Goal: Transaction & Acquisition: Purchase product/service

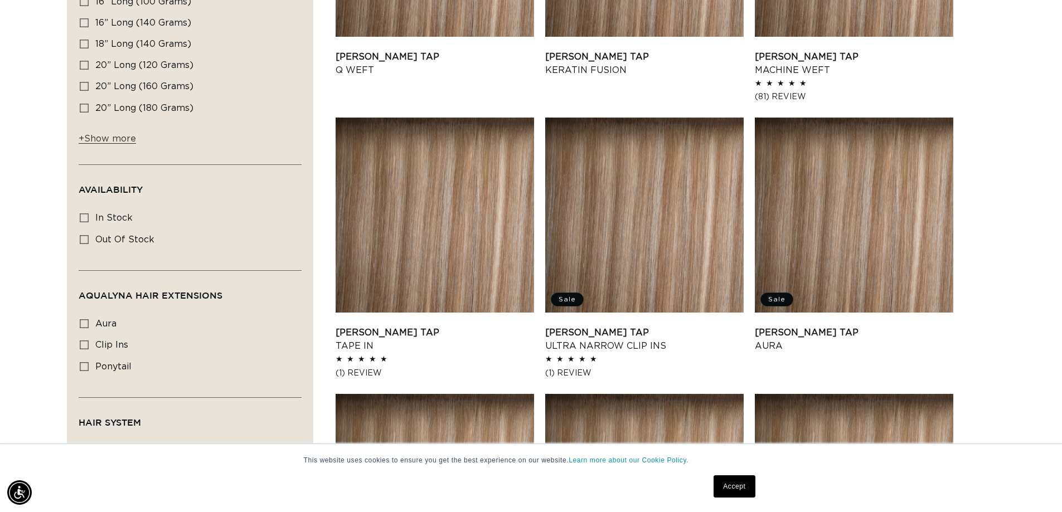
scroll to position [0, 1966]
click at [659, 326] on link "Victoria Root Tap Ultra Narrow Clip Ins" at bounding box center [644, 339] width 198 height 27
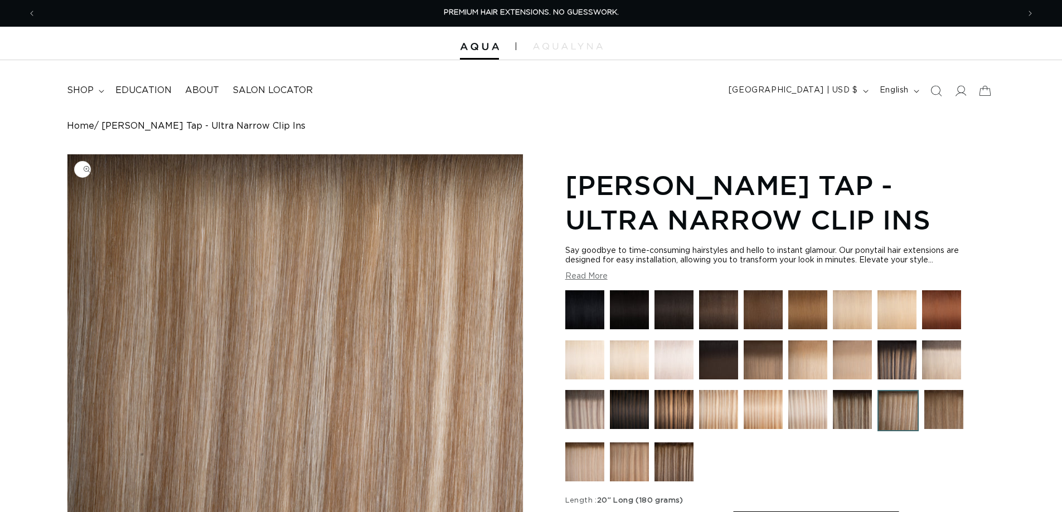
scroll to position [137, 0]
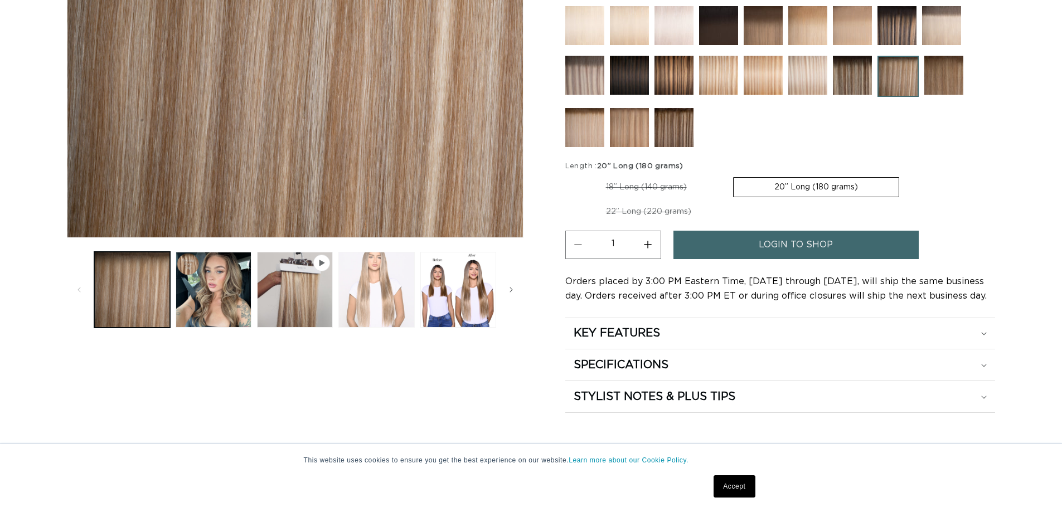
click at [368, 289] on button "Load image 3 in gallery view" at bounding box center [376, 290] width 76 height 76
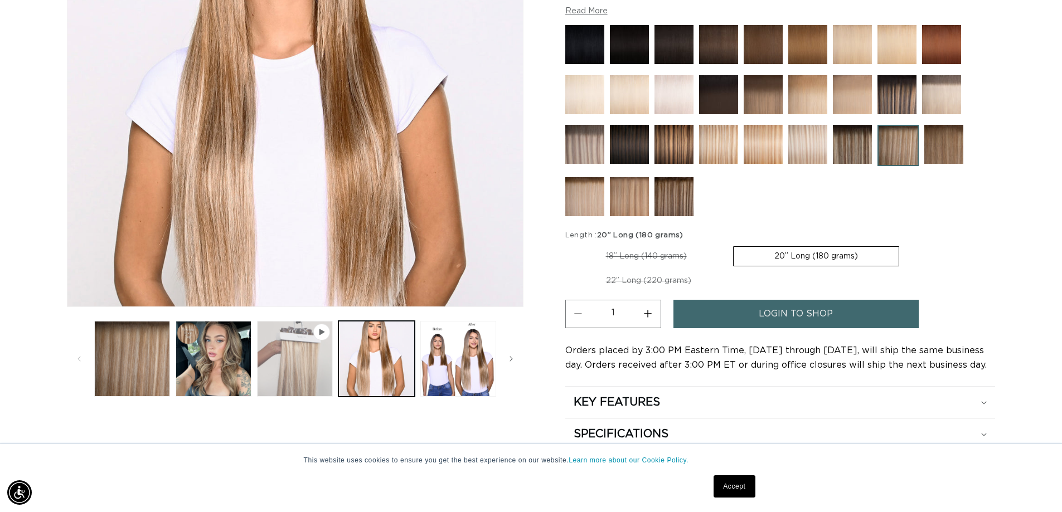
click at [296, 348] on button "Play video 1 in gallery view" at bounding box center [295, 359] width 76 height 76
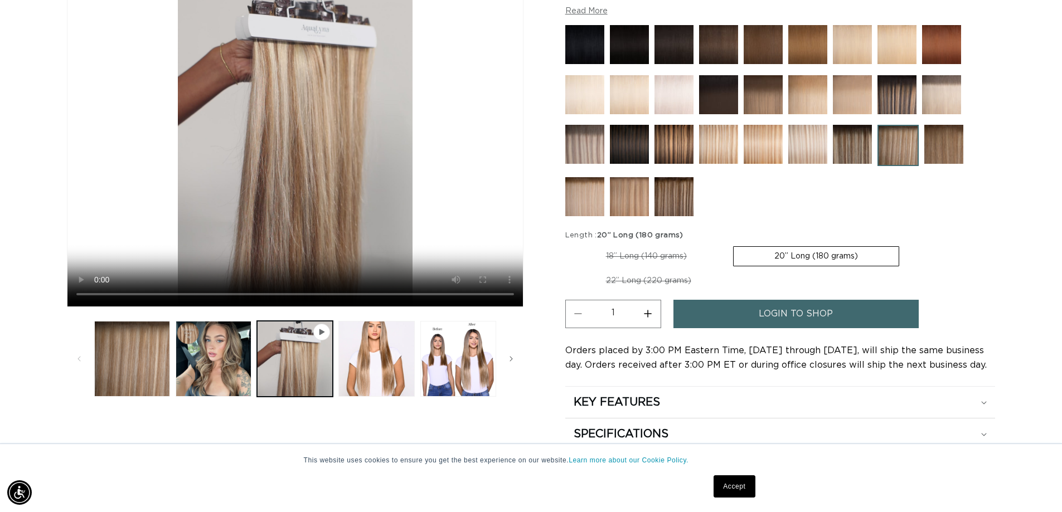
scroll to position [0, 0]
click at [374, 375] on button "Load image 3 in gallery view" at bounding box center [376, 359] width 76 height 76
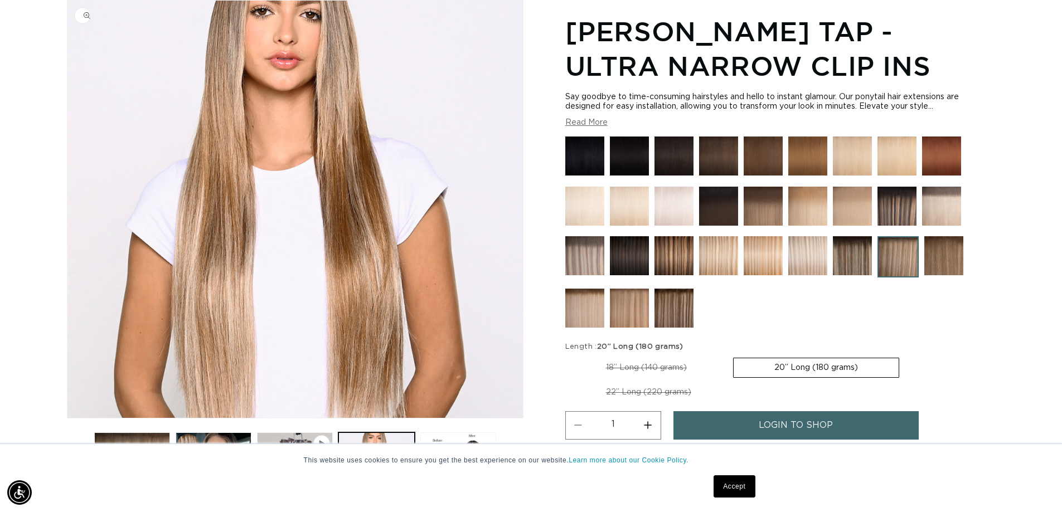
scroll to position [265, 0]
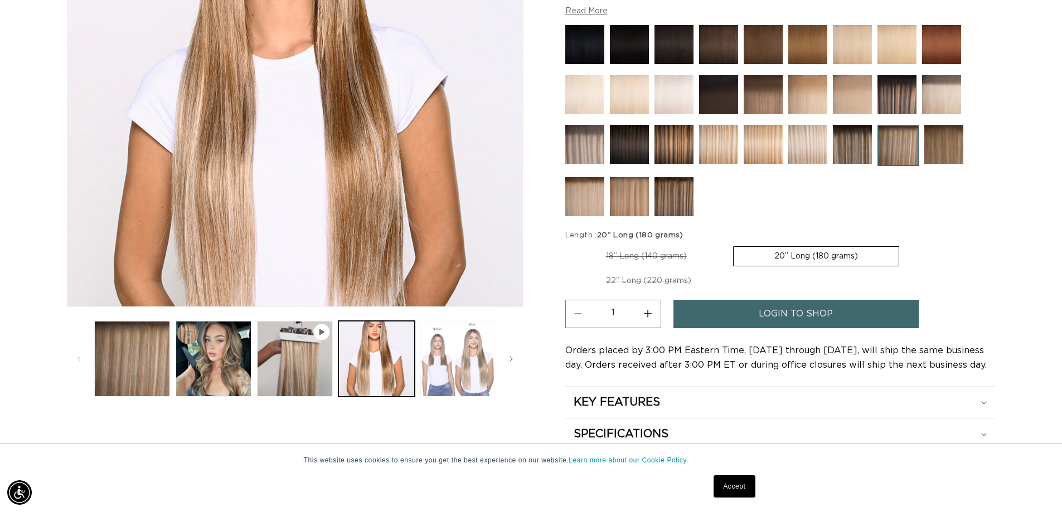
click at [456, 361] on button "Load image 4 in gallery view" at bounding box center [458, 359] width 76 height 76
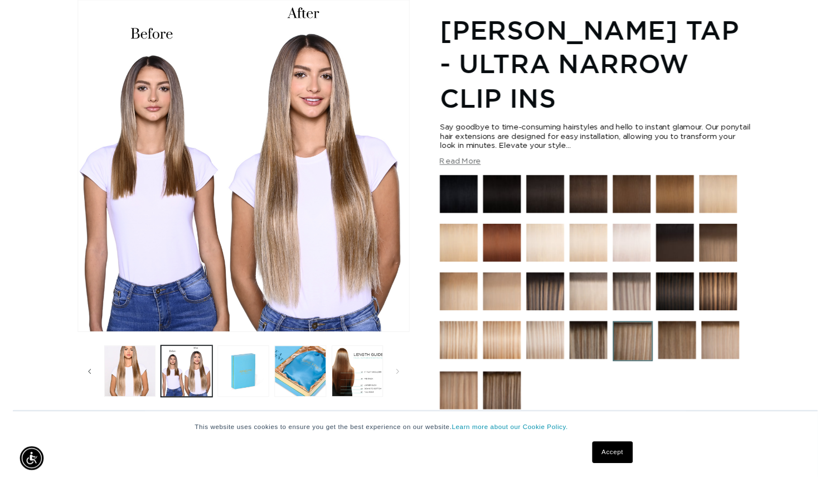
scroll to position [0, 176]
